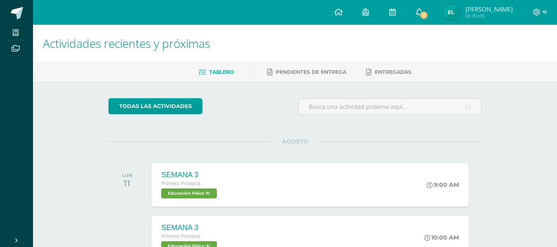
click at [412, 17] on link "6" at bounding box center [419, 12] width 26 height 25
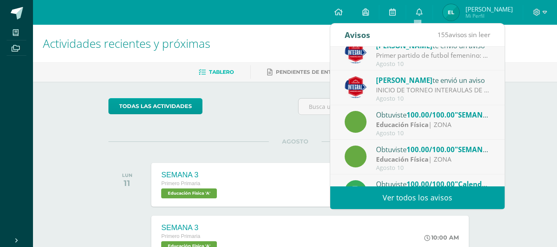
scroll to position [11, 0]
click at [435, 195] on link "Ver todos los avisos" at bounding box center [417, 197] width 174 height 23
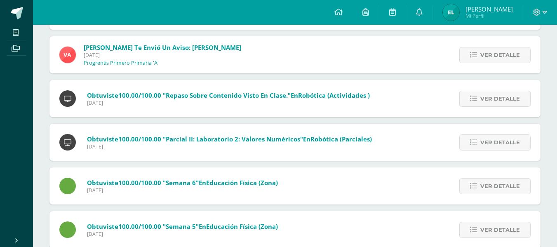
scroll to position [2090, 0]
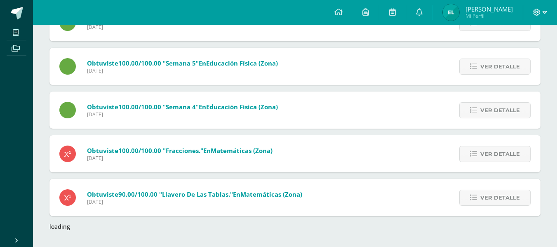
click at [543, 12] on icon at bounding box center [545, 12] width 5 height 7
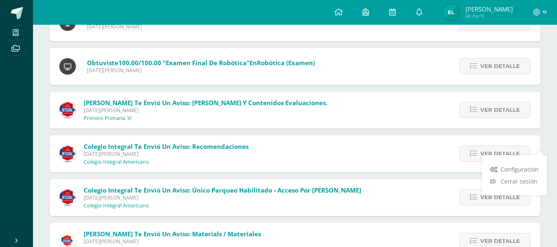
scroll to position [4713, 0]
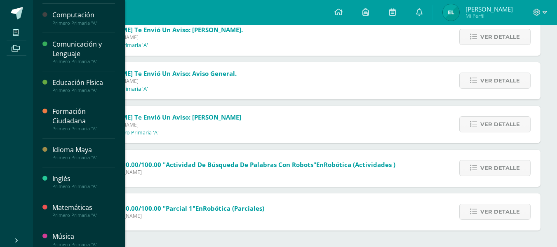
scroll to position [158, 0]
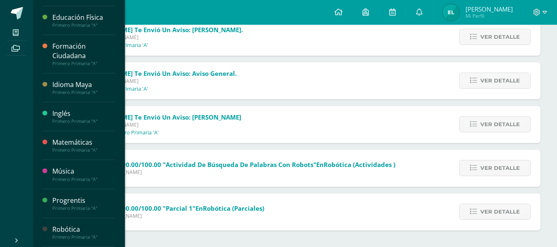
click at [74, 113] on div "Inglés" at bounding box center [83, 113] width 63 height 9
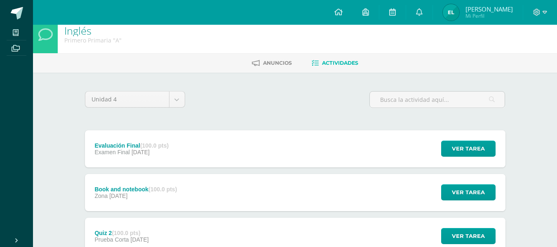
scroll to position [8, 0]
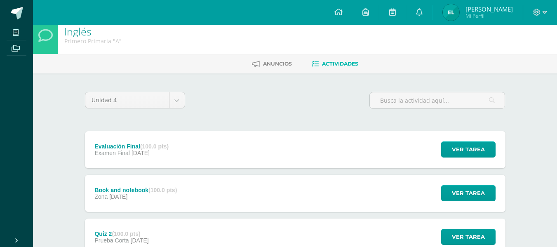
click at [298, 106] on div "Unidad 4 Unidad 1 Unidad 2 Unidad 3 Unidad 4" at bounding box center [295, 104] width 427 height 24
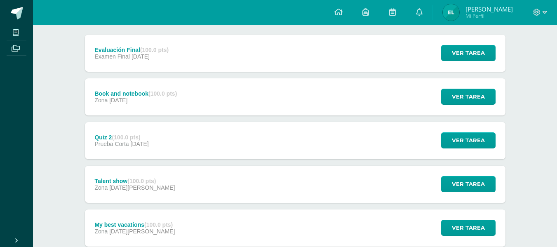
scroll to position [106, 0]
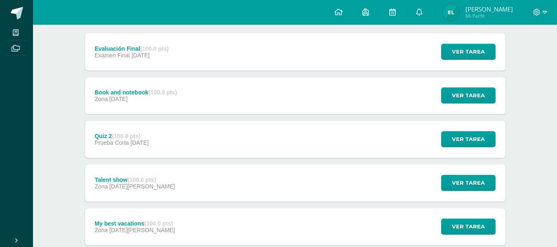
click at [283, 186] on div "Talent show (100.0 pts) Zona [DATE][PERSON_NAME] Ver tarea Talent show Inglés C…" at bounding box center [295, 183] width 421 height 37
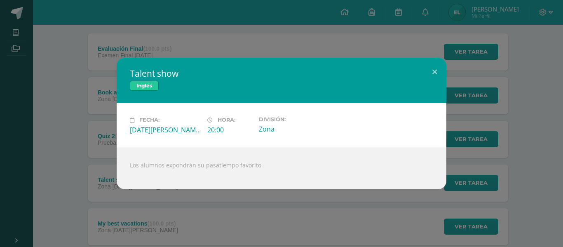
click at [195, 222] on div "Talent show Inglés Fecha: [DATE][PERSON_NAME] Hora: 20:00 División: Zona" at bounding box center [281, 123] width 563 height 247
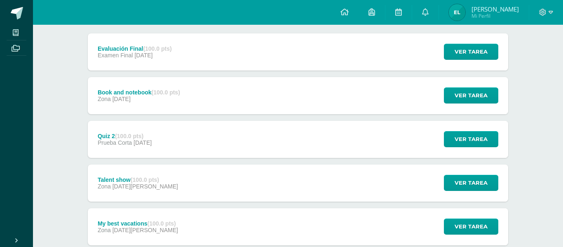
click at [195, 222] on div "Talent show Inglés Fecha: [DATE][PERSON_NAME] Hora: 20:00 División: Zona" at bounding box center [281, 123] width 563 height 247
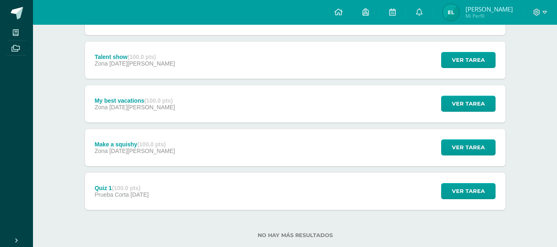
scroll to position [230, 0]
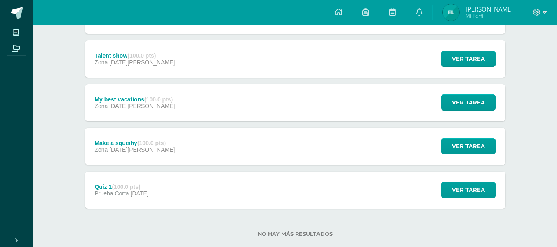
click at [129, 114] on div "My best vacations (100.0 pts) Zona [DATE][PERSON_NAME]" at bounding box center [135, 102] width 100 height 37
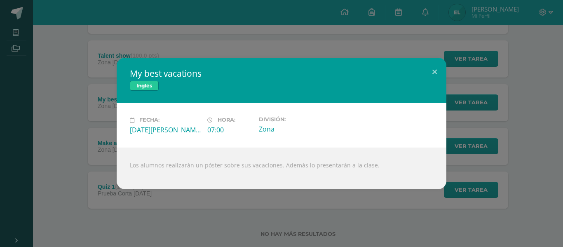
click at [178, 35] on div "My best vacations Inglés Fecha: [DATE][PERSON_NAME] Hora: 07:00 División: Zona" at bounding box center [281, 123] width 563 height 247
